Goal: Book appointment/travel/reservation

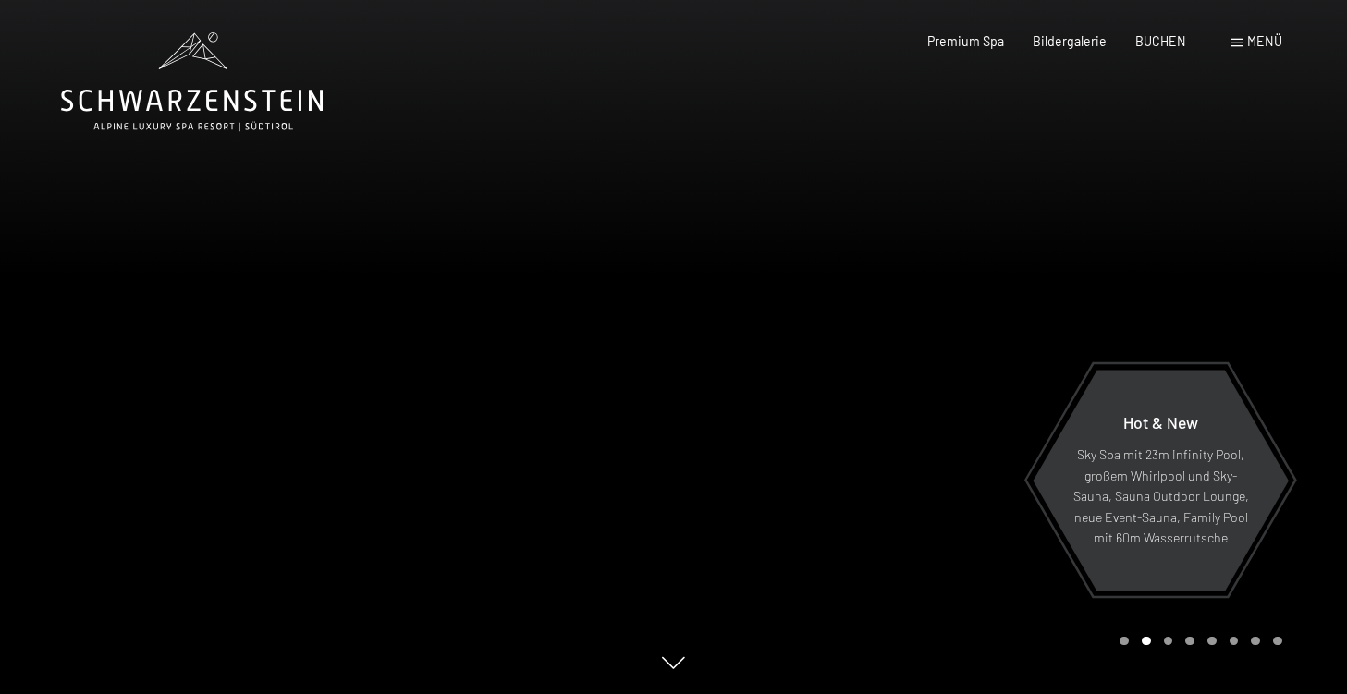
click at [1235, 43] on span at bounding box center [1237, 43] width 11 height 8
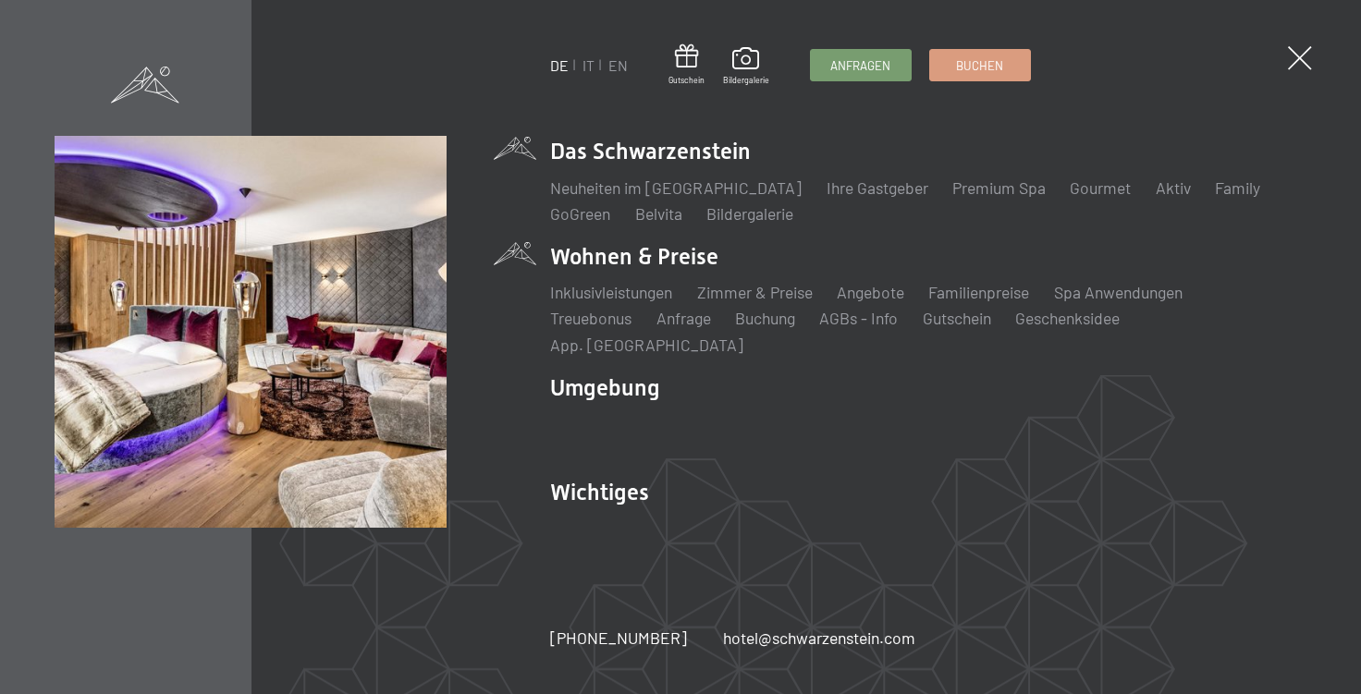
click at [650, 266] on li "Wohnen & Preise Inklusivleistungen Zimmer & Preise Liste Angebote Liste Familie…" at bounding box center [928, 298] width 756 height 115
click at [726, 302] on link "Zimmer & Preise" at bounding box center [755, 292] width 116 height 20
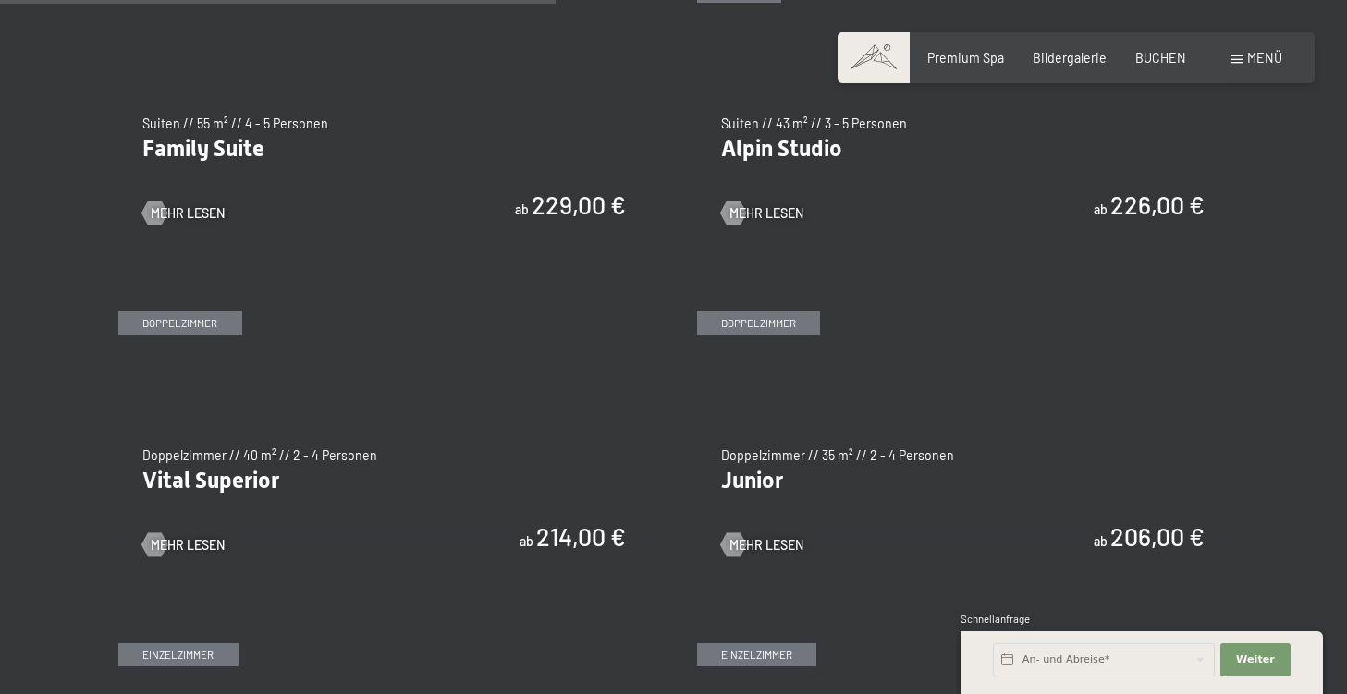
scroll to position [2130, 0]
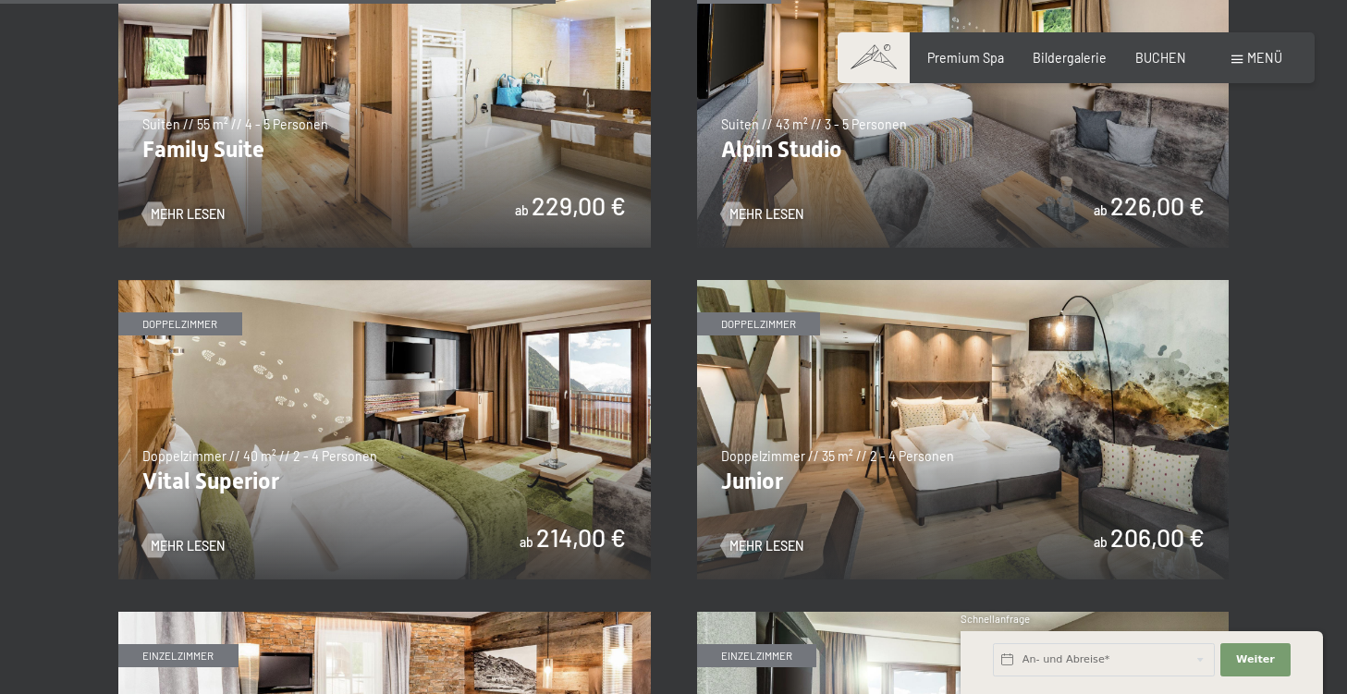
click at [1227, 382] on img at bounding box center [963, 430] width 533 height 300
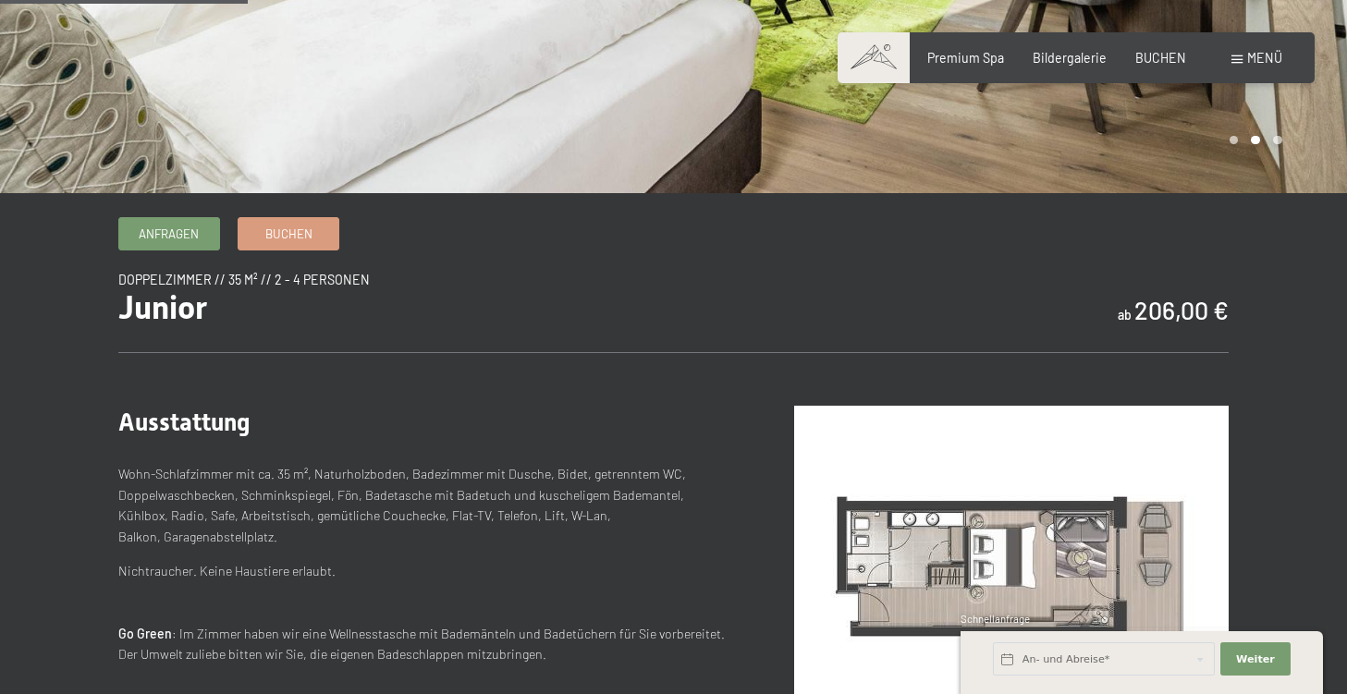
scroll to position [407, 0]
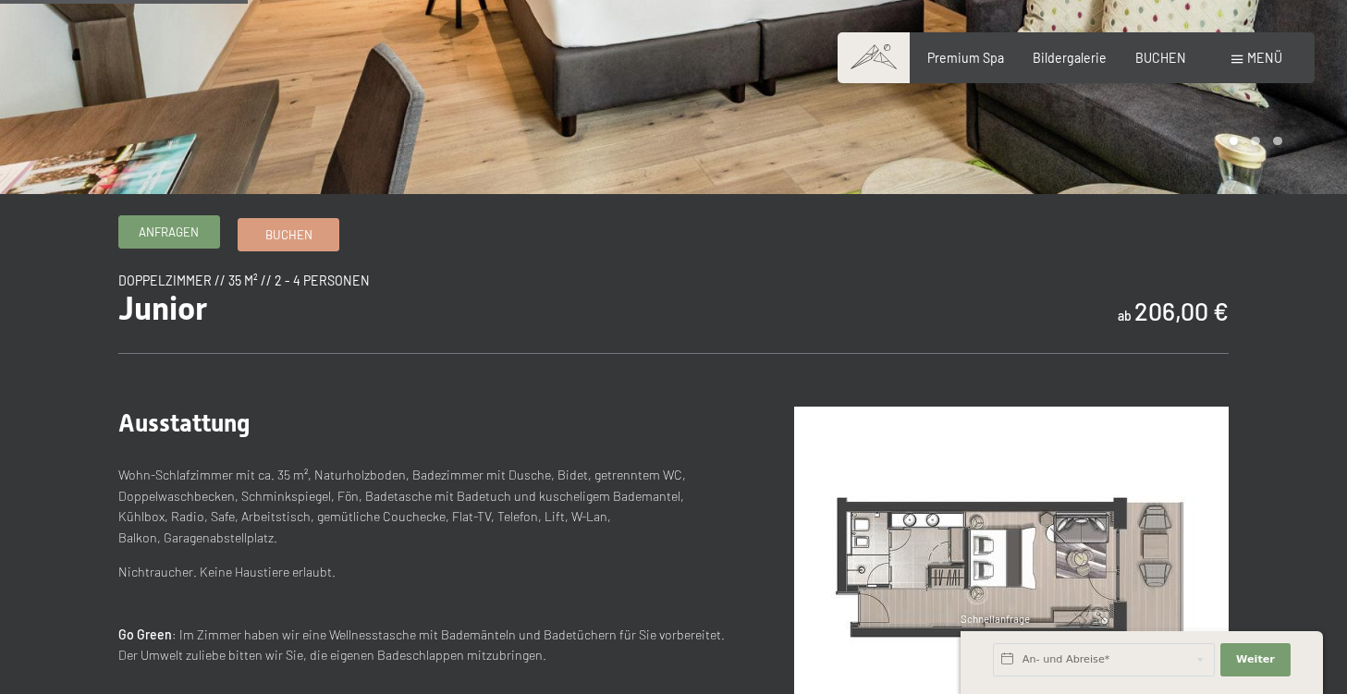
click at [164, 237] on span "Anfragen" at bounding box center [169, 232] width 60 height 17
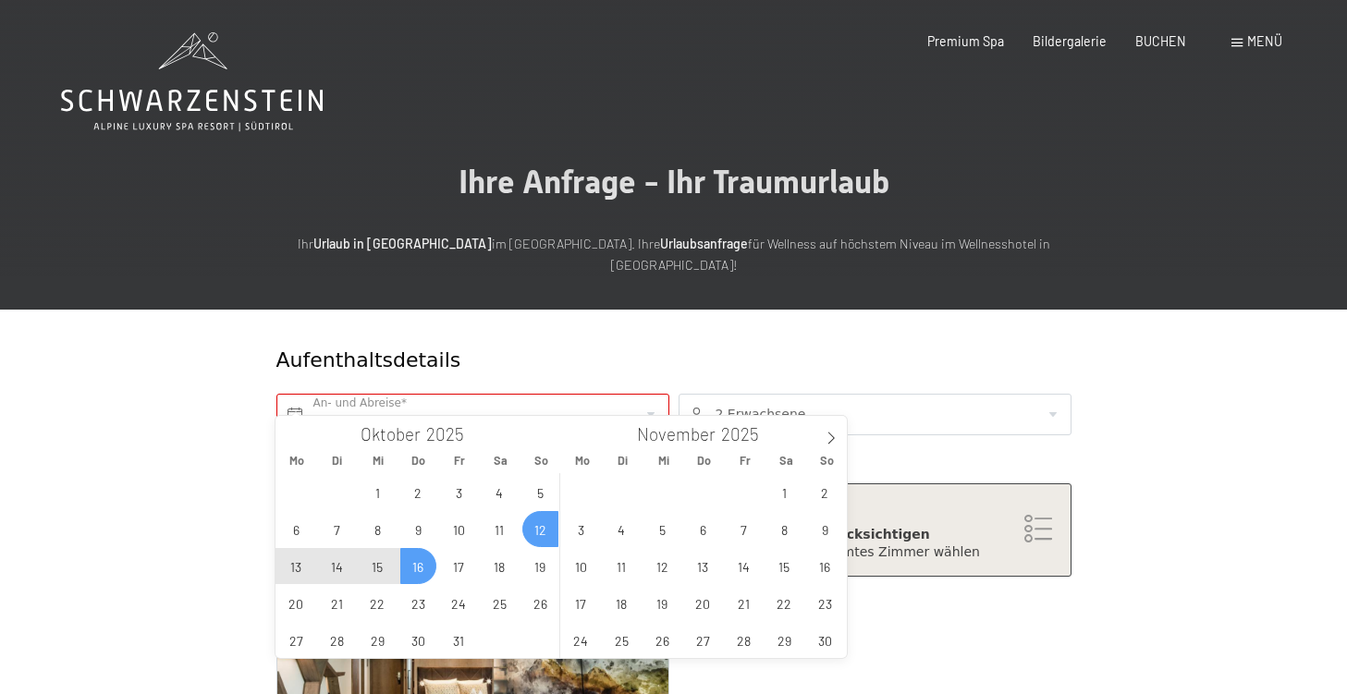
click at [422, 563] on span "16" at bounding box center [418, 566] width 36 height 36
type input "So. 12.10.2025 - Do. 16.10.2025"
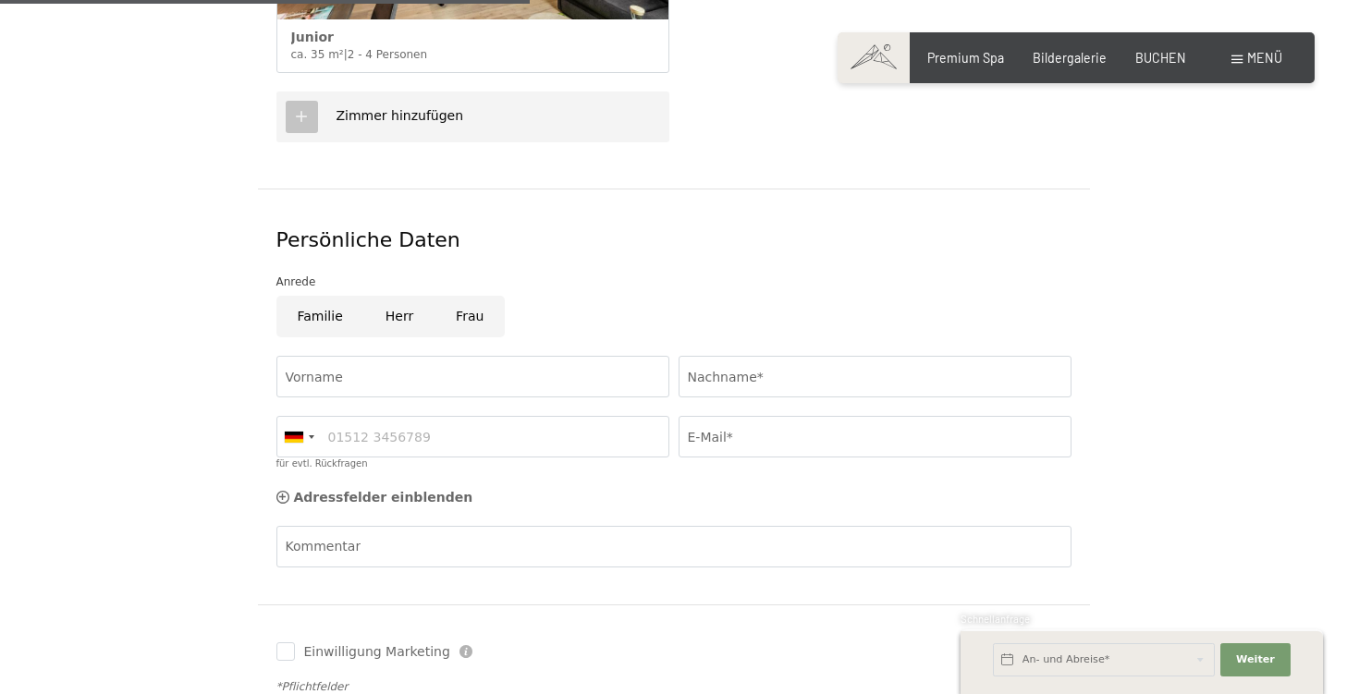
scroll to position [768, 0]
click at [290, 355] on input "Vorname" at bounding box center [472, 376] width 393 height 42
type input "Renata"
type input "Renggli"
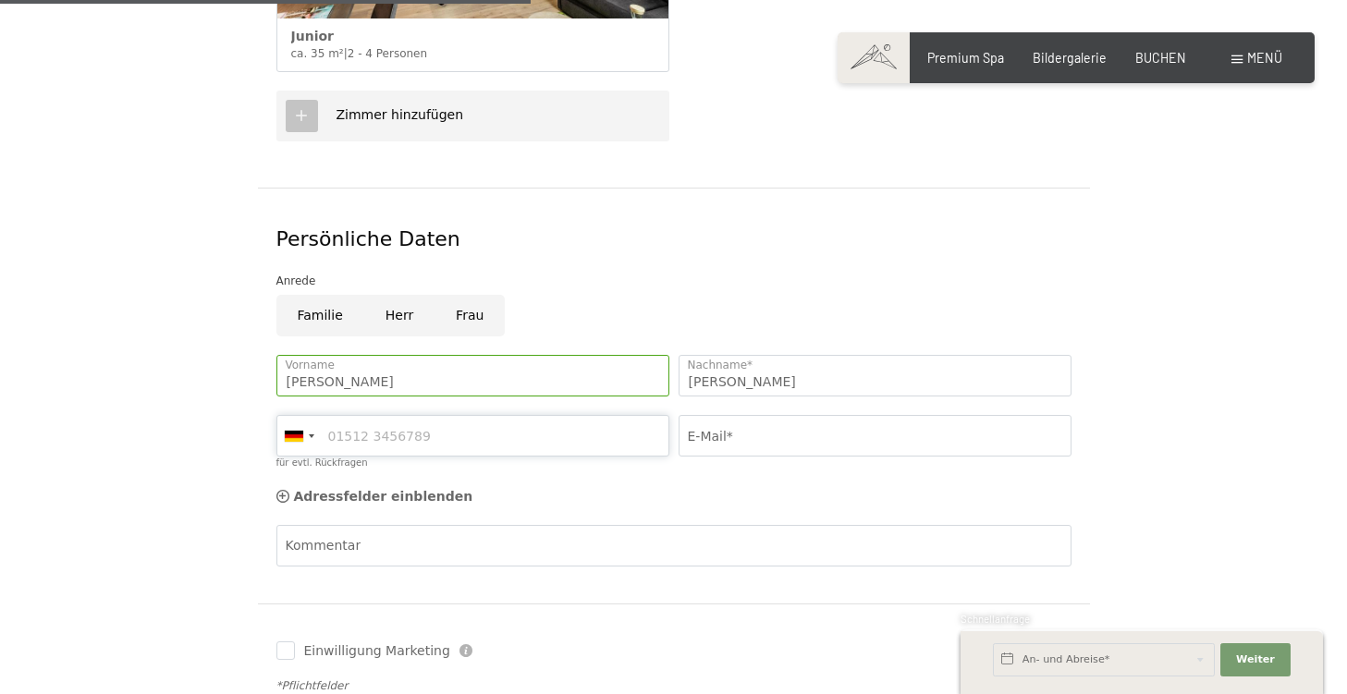
click at [425, 415] on input "für evtl. Rückfragen" at bounding box center [472, 436] width 393 height 42
click at [313, 435] on div at bounding box center [312, 437] width 6 height 4
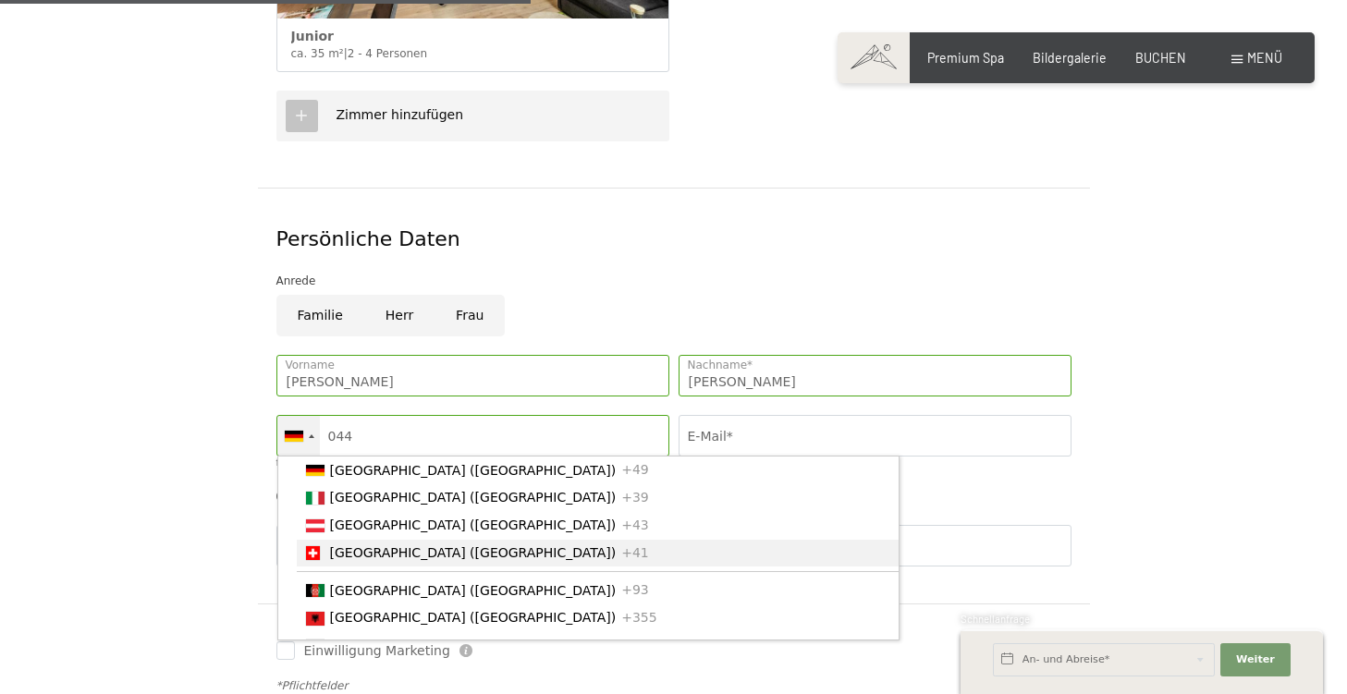
click at [335, 546] on span "[GEOGRAPHIC_DATA] ([GEOGRAPHIC_DATA])" at bounding box center [473, 553] width 287 height 15
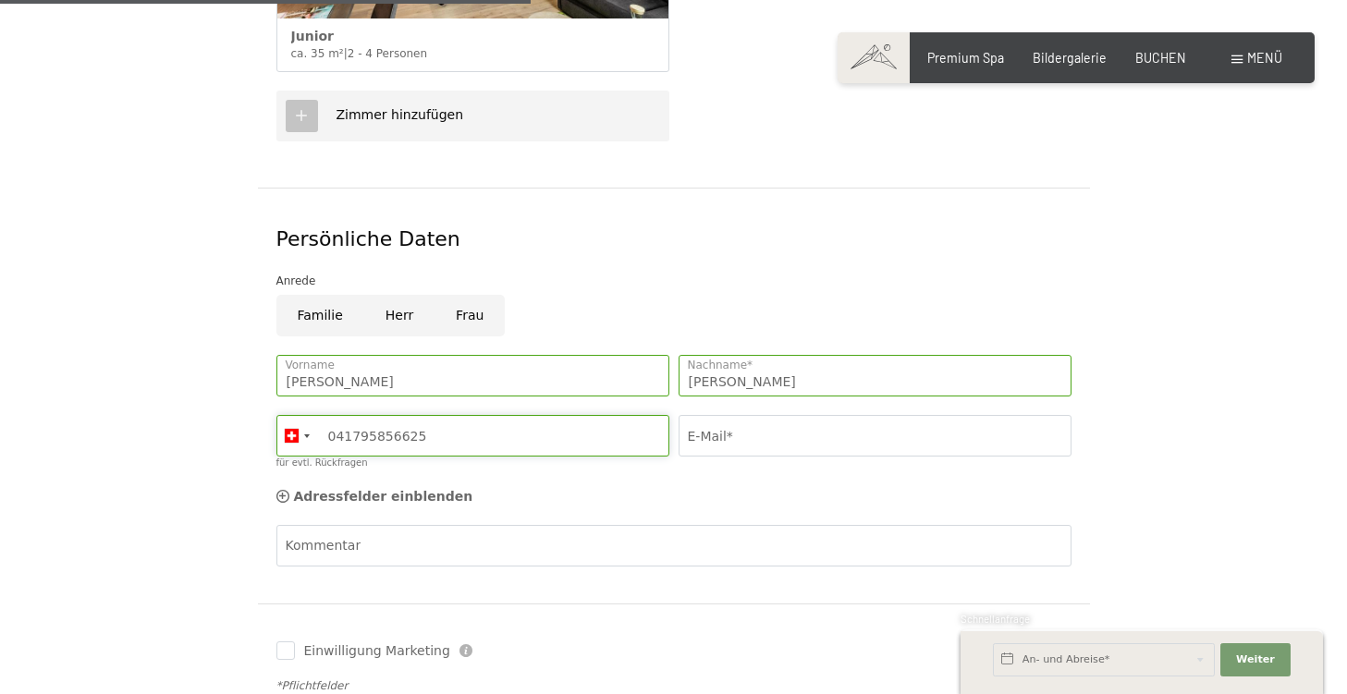
type input "041795856625"
click at [694, 415] on input "E-Mail*" at bounding box center [875, 436] width 393 height 42
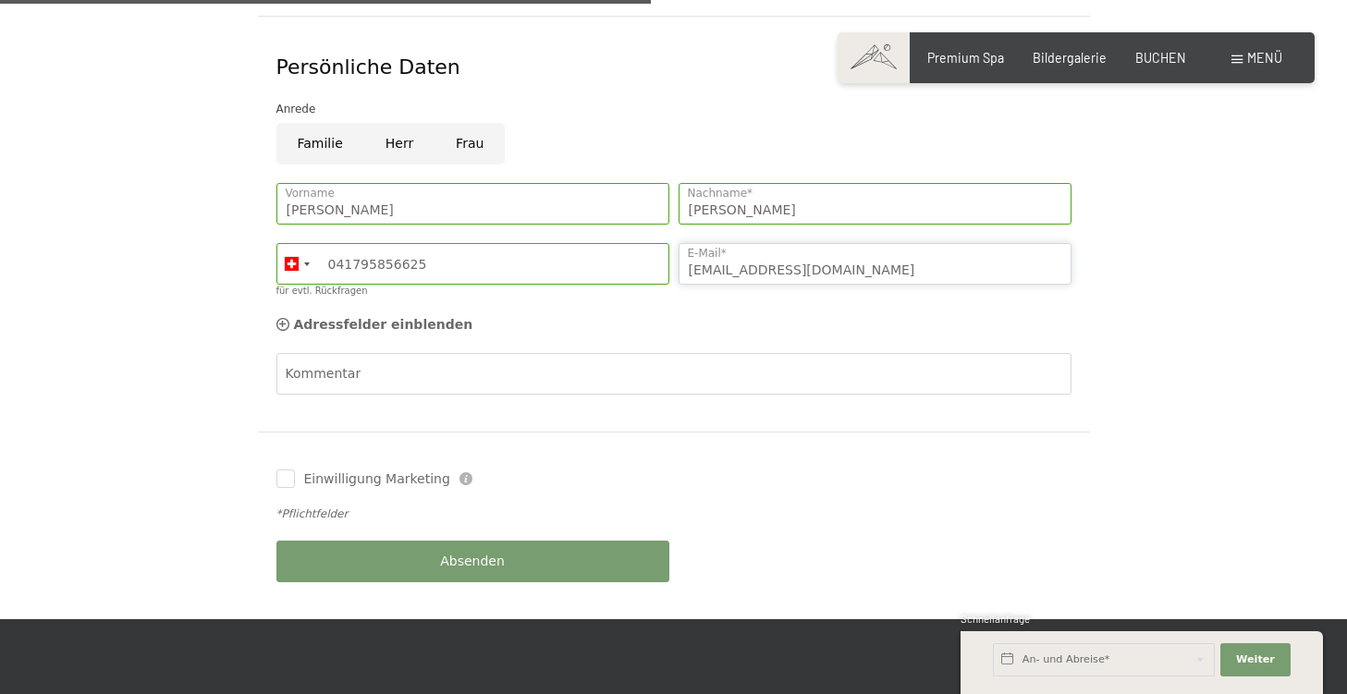
scroll to position [941, 0]
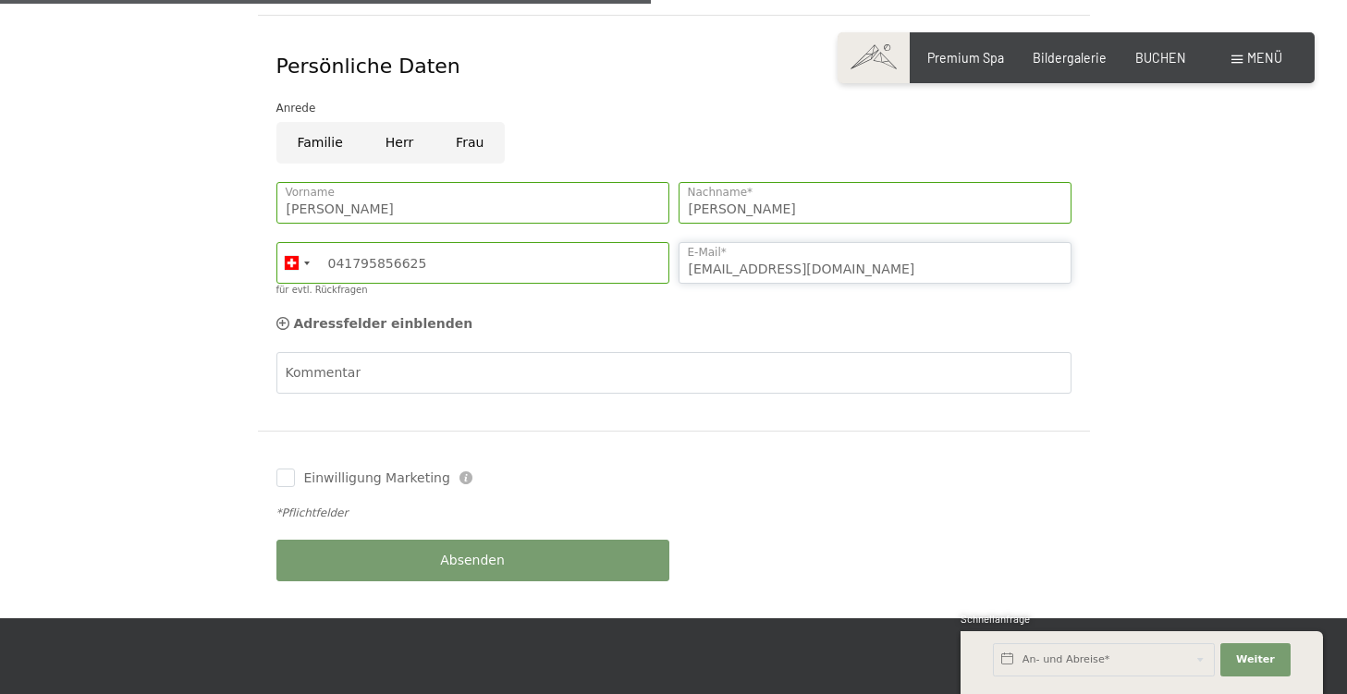
type input "tesoro@sunrise.ch"
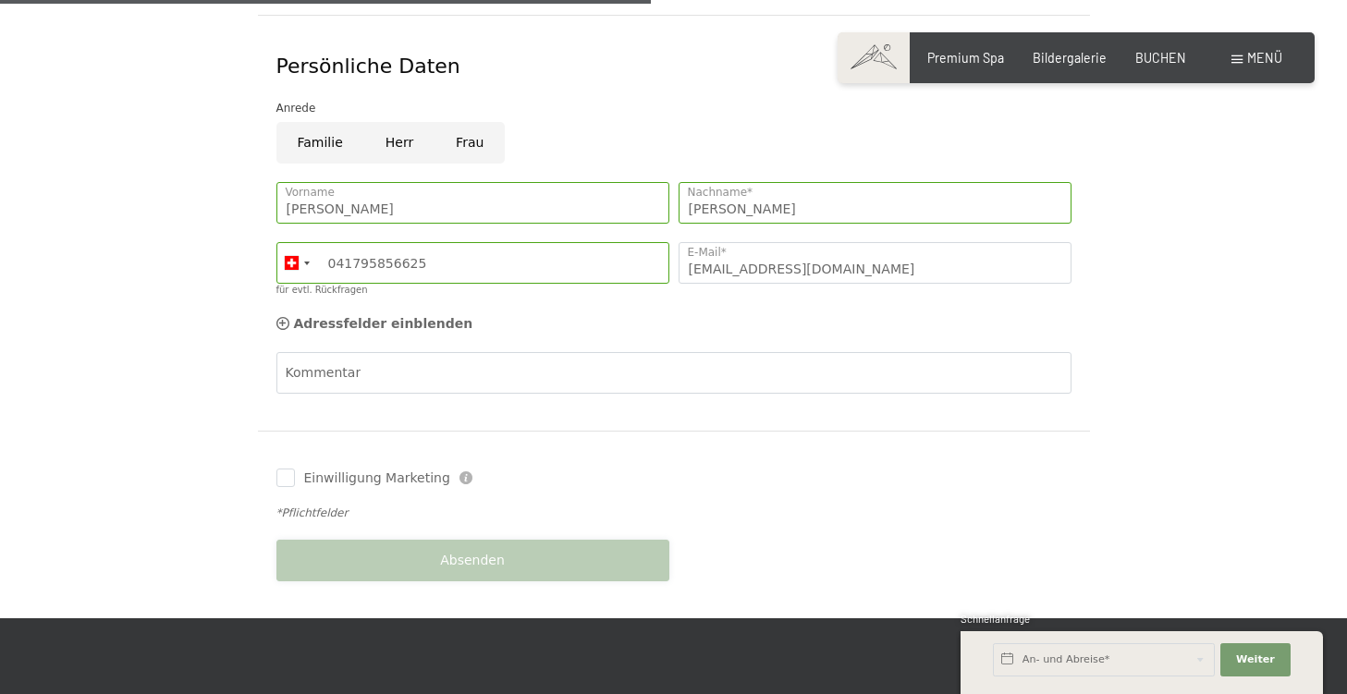
click at [468, 552] on span "Absenden" at bounding box center [472, 561] width 65 height 18
